Goal: Information Seeking & Learning: Learn about a topic

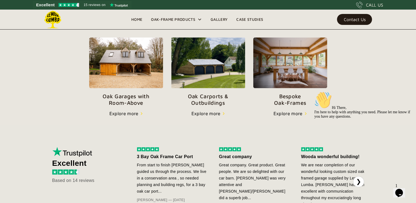
scroll to position [191, 0]
click at [208, 95] on p "Oak Carports & Outbuildings" at bounding box center [208, 99] width 74 height 13
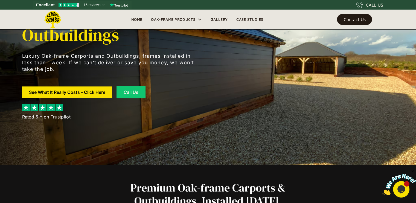
click at [97, 94] on link "See What It Really Costs - Click Here" at bounding box center [67, 91] width 90 height 11
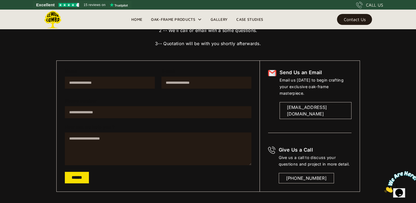
scroll to position [77, 0]
click at [65, 92] on div "Email Form" at bounding box center [65, 92] width 0 height 0
type input "**********"
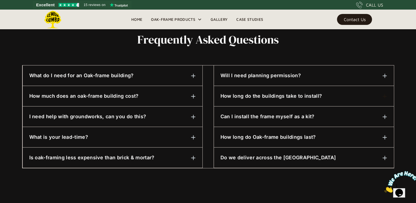
scroll to position [268, 0]
click at [278, 75] on h6 "Will I need planning permission?" at bounding box center [260, 75] width 80 height 7
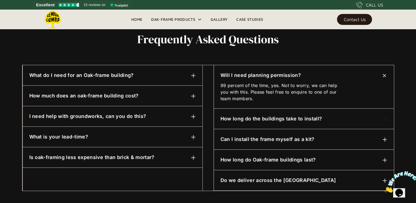
click at [291, 139] on h6 "Can I install the frame myself as a kit?" at bounding box center [267, 139] width 94 height 7
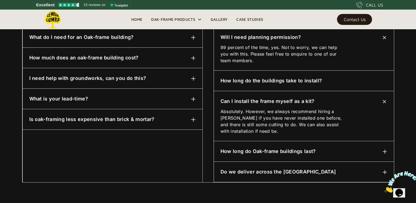
scroll to position [306, 0]
click at [264, 152] on h6 "How long do Oak-frame buildings last?" at bounding box center [267, 150] width 95 height 7
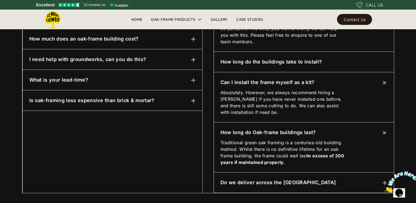
scroll to position [325, 0]
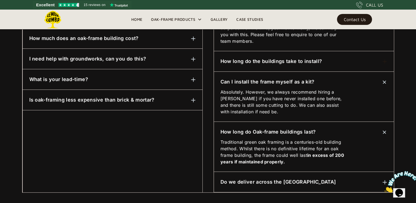
click at [117, 99] on h6 "Is oak-framing less expensive than brick & mortar?" at bounding box center [91, 99] width 125 height 7
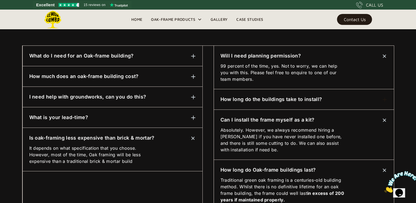
scroll to position [287, 0]
click at [93, 96] on h6 "I need help with groundworks, can you do this?" at bounding box center [87, 96] width 117 height 7
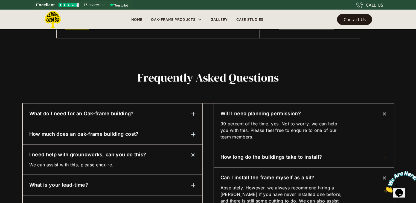
scroll to position [230, 0]
click at [94, 134] on h6 "How much does an oak-frame building cost?" at bounding box center [83, 133] width 109 height 7
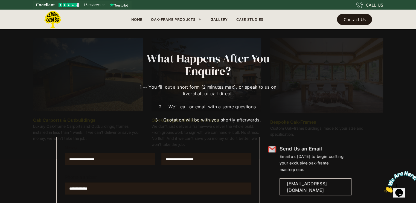
scroll to position [0, 0]
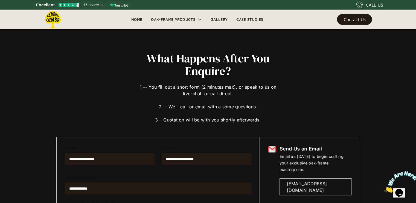
click at [133, 19] on link "Home" at bounding box center [137, 19] width 20 height 8
